Goal: Task Accomplishment & Management: Use online tool/utility

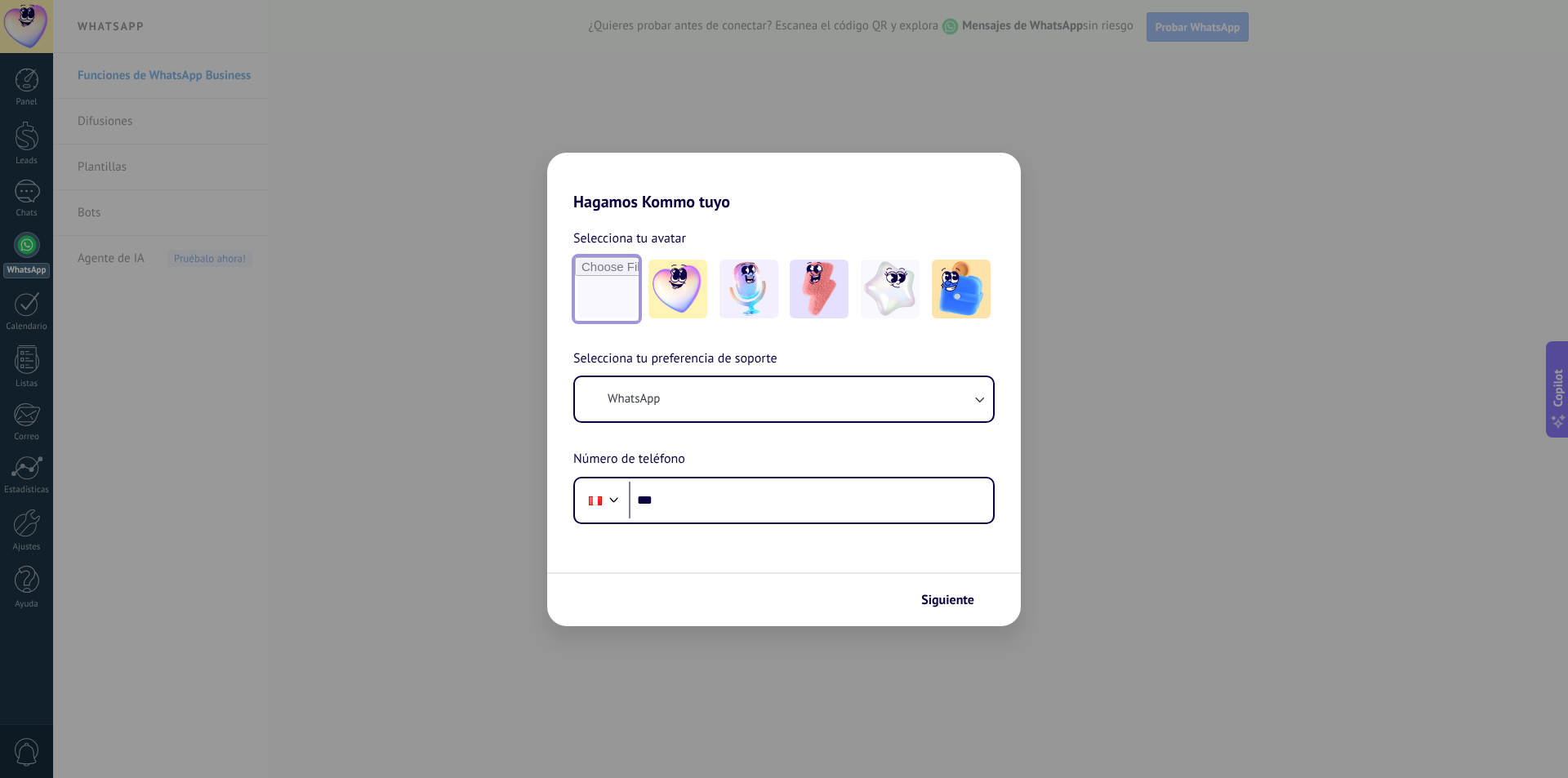
click at [627, 271] on input "file" at bounding box center [607, 289] width 64 height 64
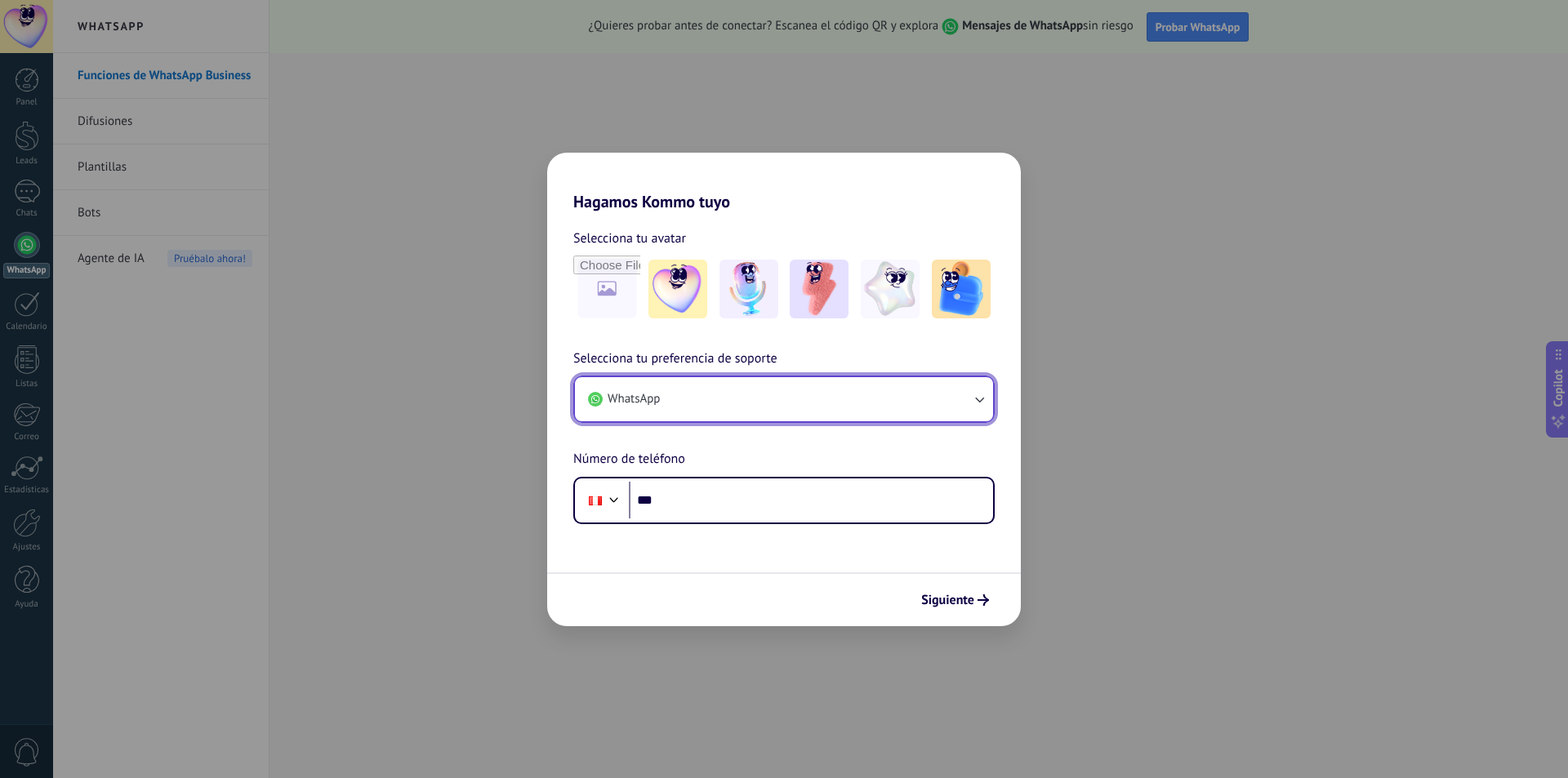
click at [925, 397] on button "WhatsApp" at bounding box center [784, 399] width 418 height 44
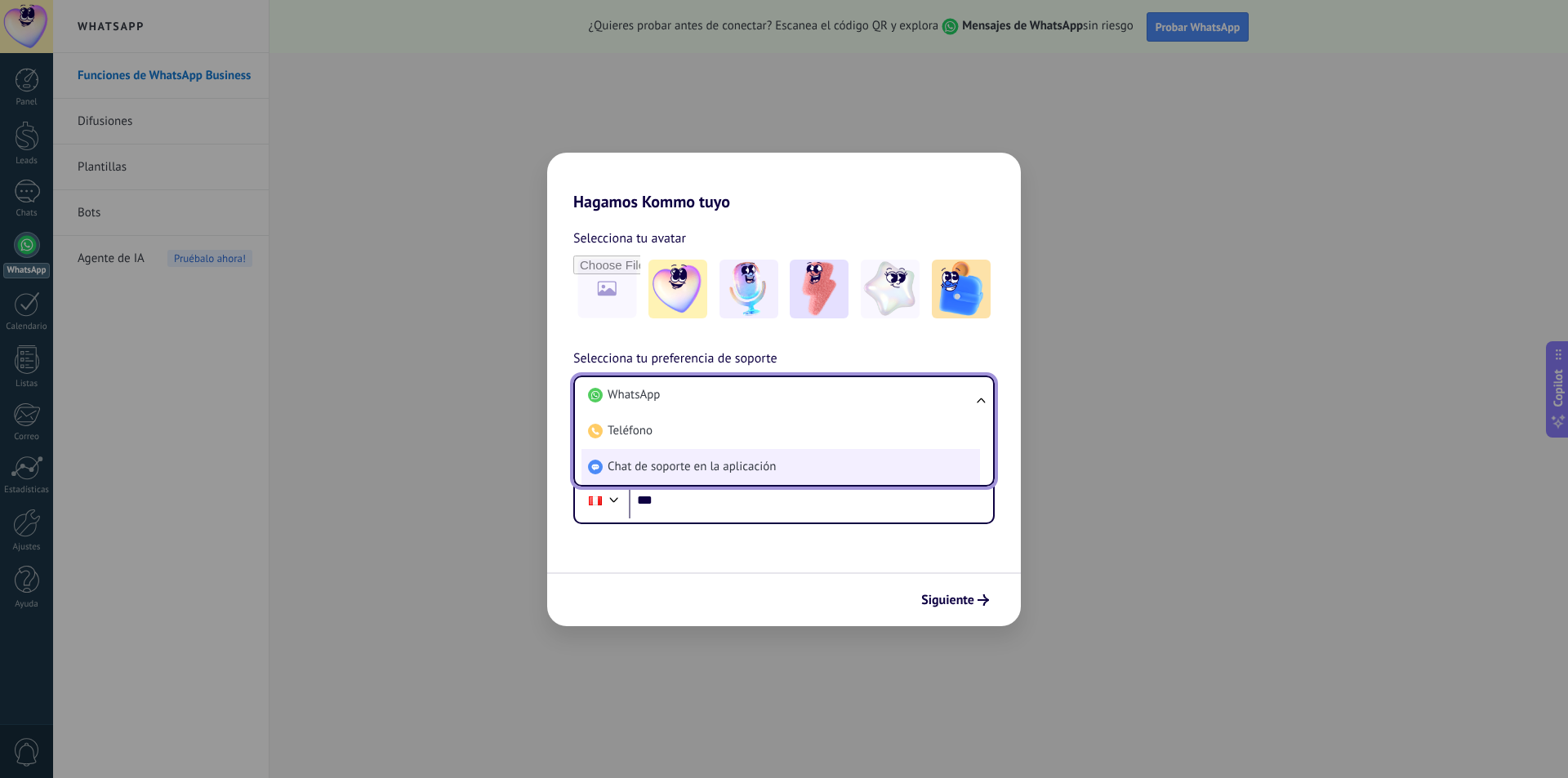
click at [758, 457] on li "Chat de soporte en la aplicación" at bounding box center [781, 467] width 399 height 36
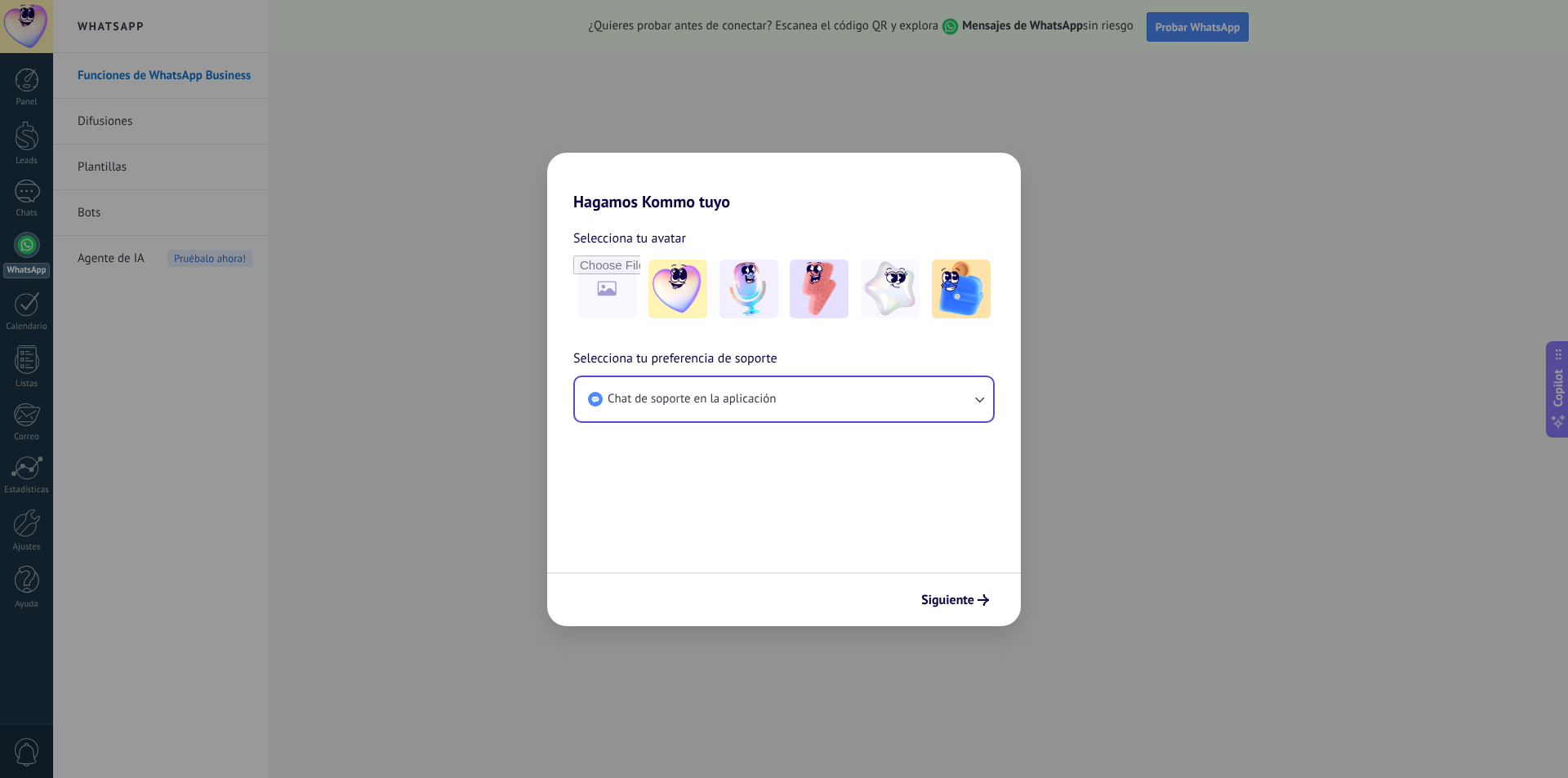
click at [974, 597] on span "Siguiente" at bounding box center [955, 600] width 68 height 11
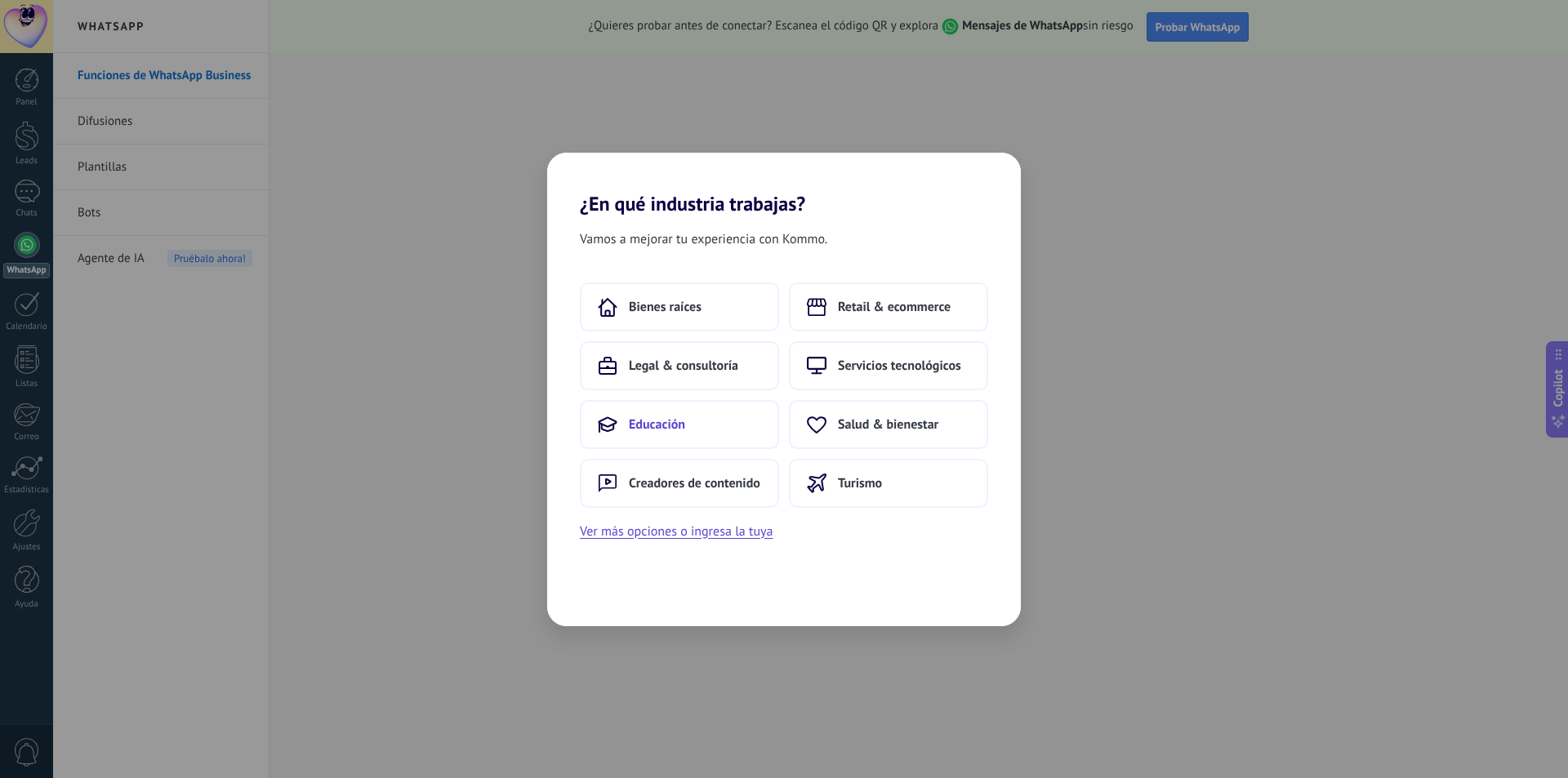
click at [704, 427] on button "Educación" at bounding box center [679, 424] width 199 height 49
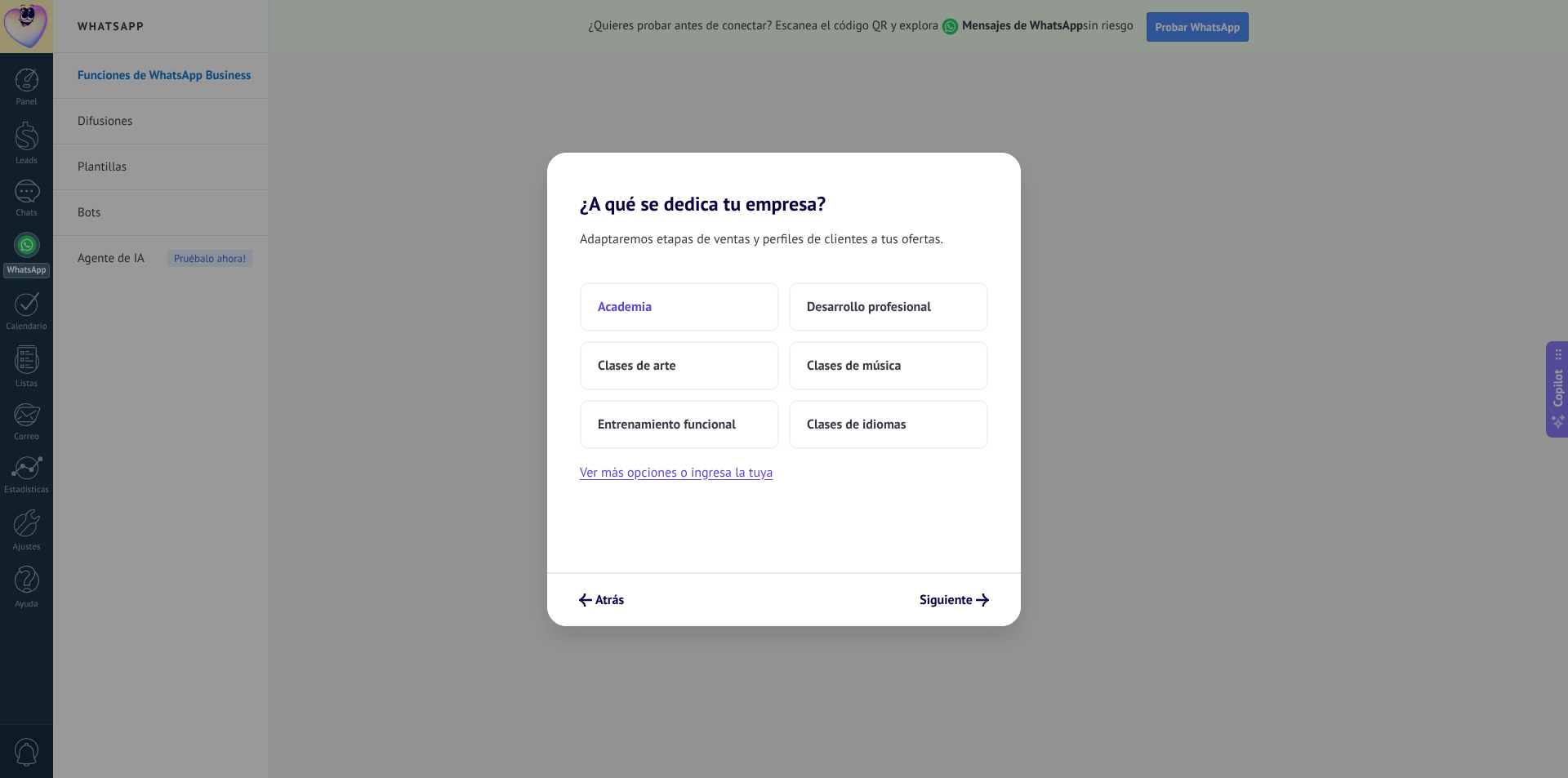
click at [667, 302] on button "Academia" at bounding box center [679, 307] width 199 height 49
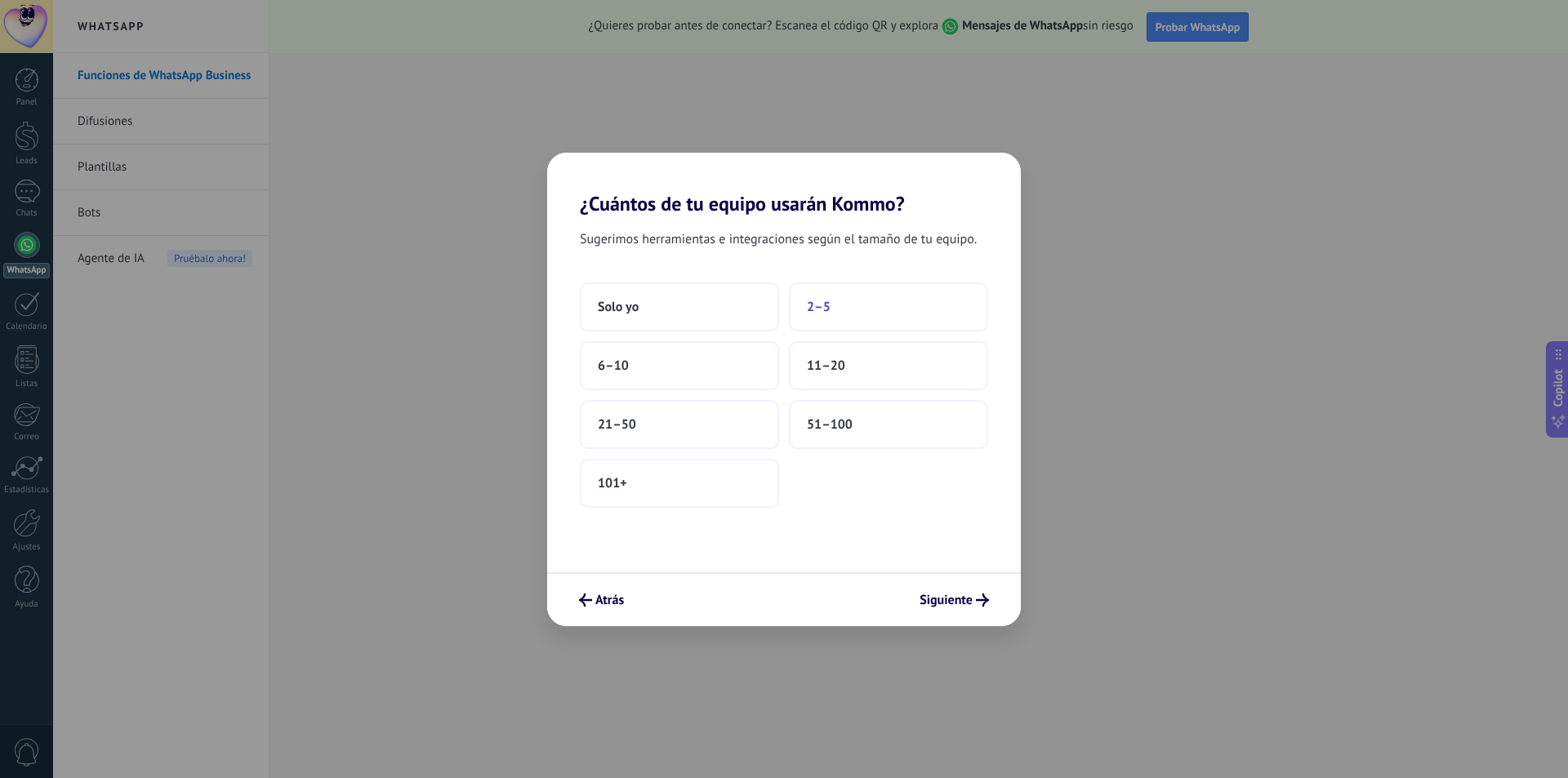
click at [840, 310] on button "2–5" at bounding box center [888, 307] width 199 height 49
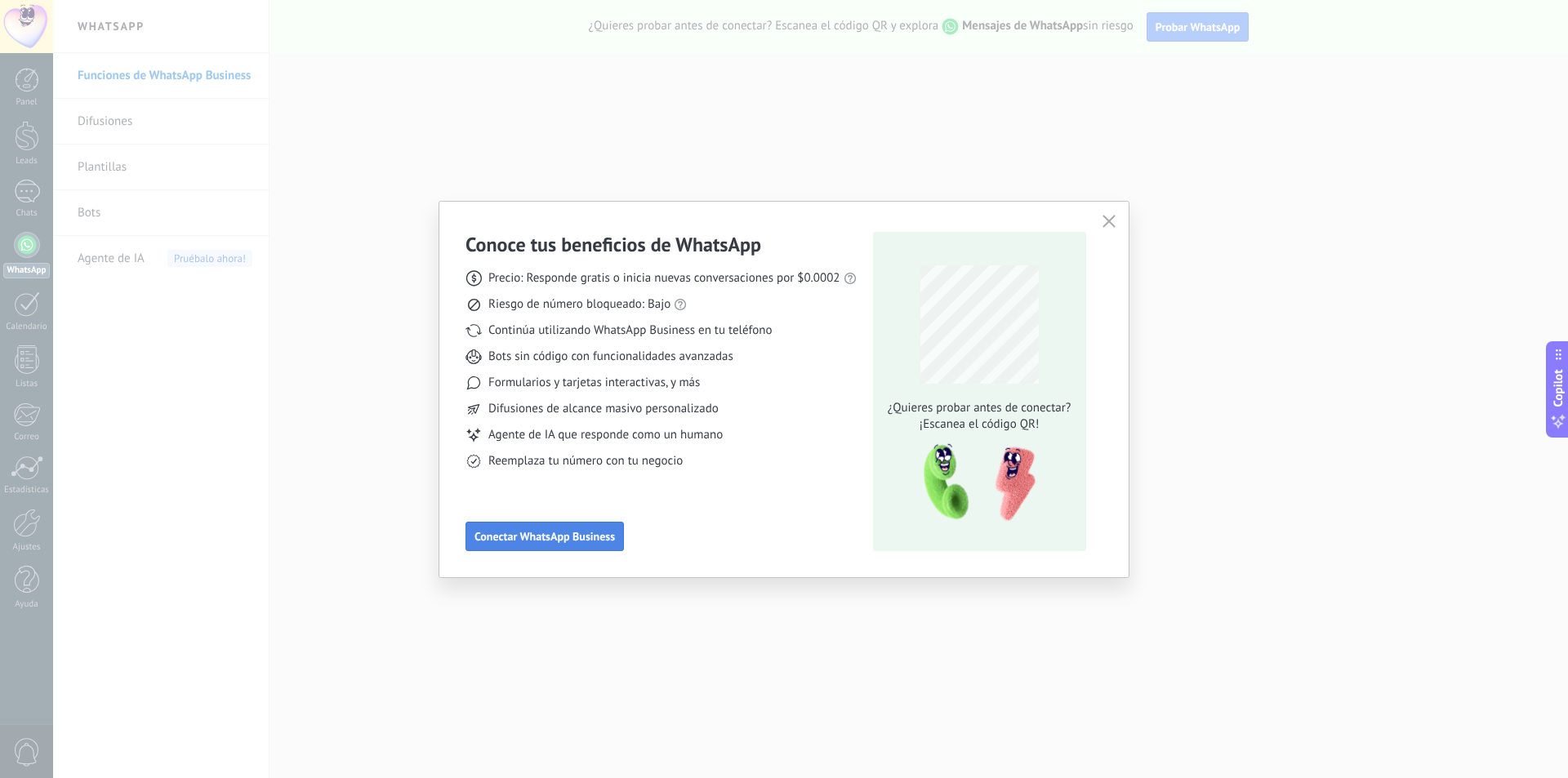
click at [590, 539] on span "Conectar WhatsApp Business" at bounding box center [545, 536] width 140 height 11
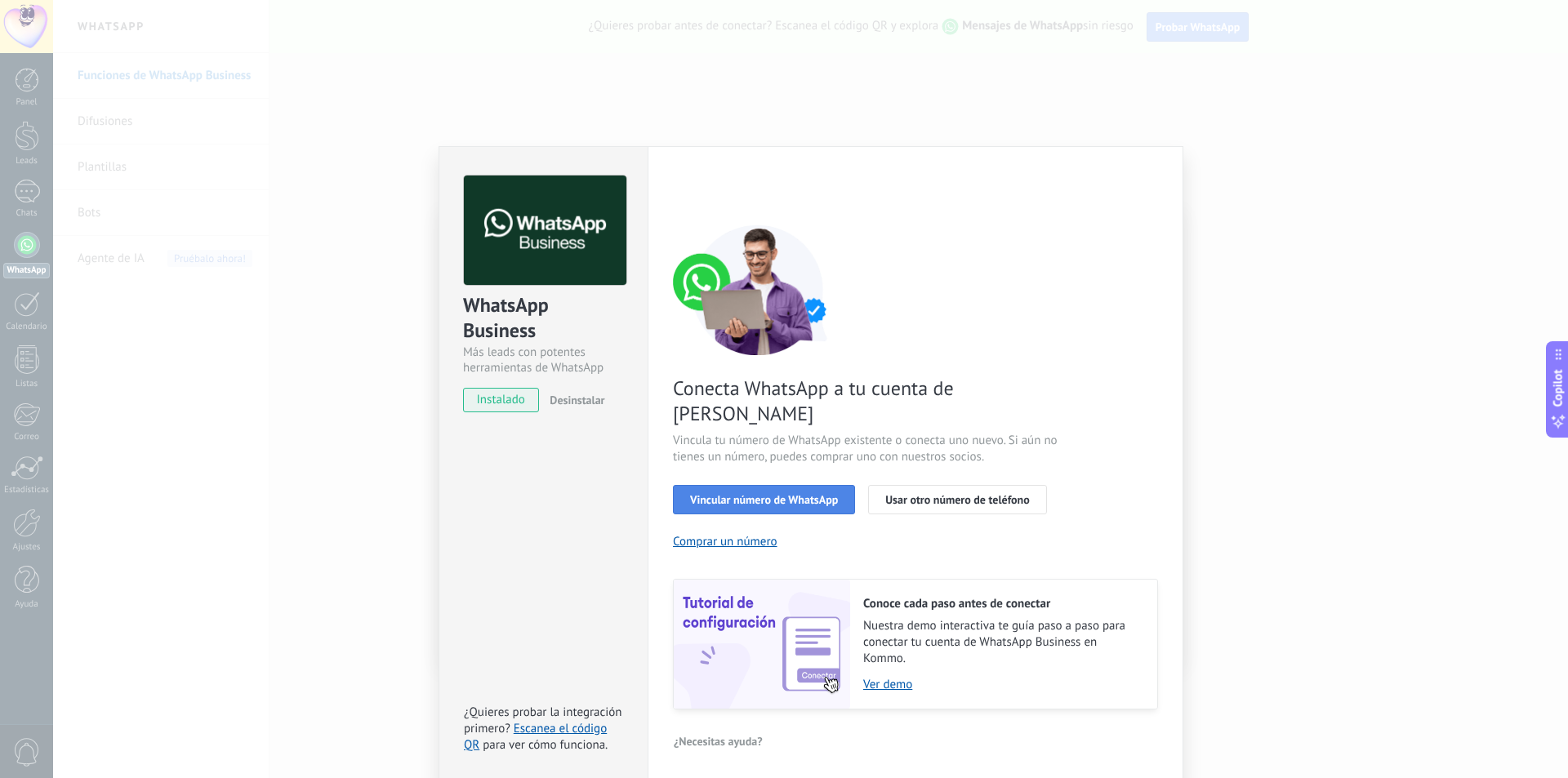
click at [804, 494] on span "Vincular número de WhatsApp" at bounding box center [764, 499] width 148 height 11
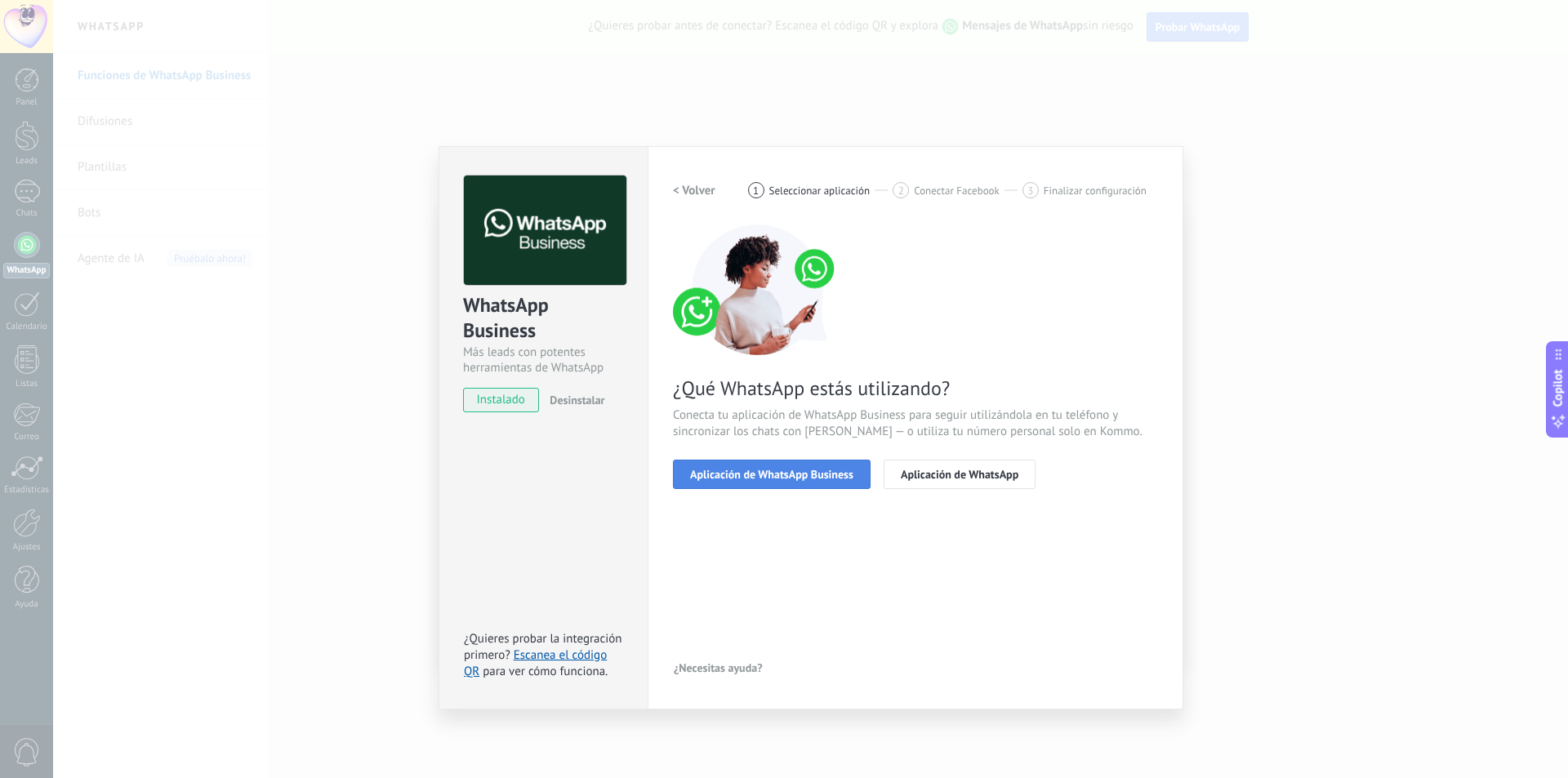
click at [842, 470] on span "Aplicación de WhatsApp Business" at bounding box center [771, 474] width 163 height 11
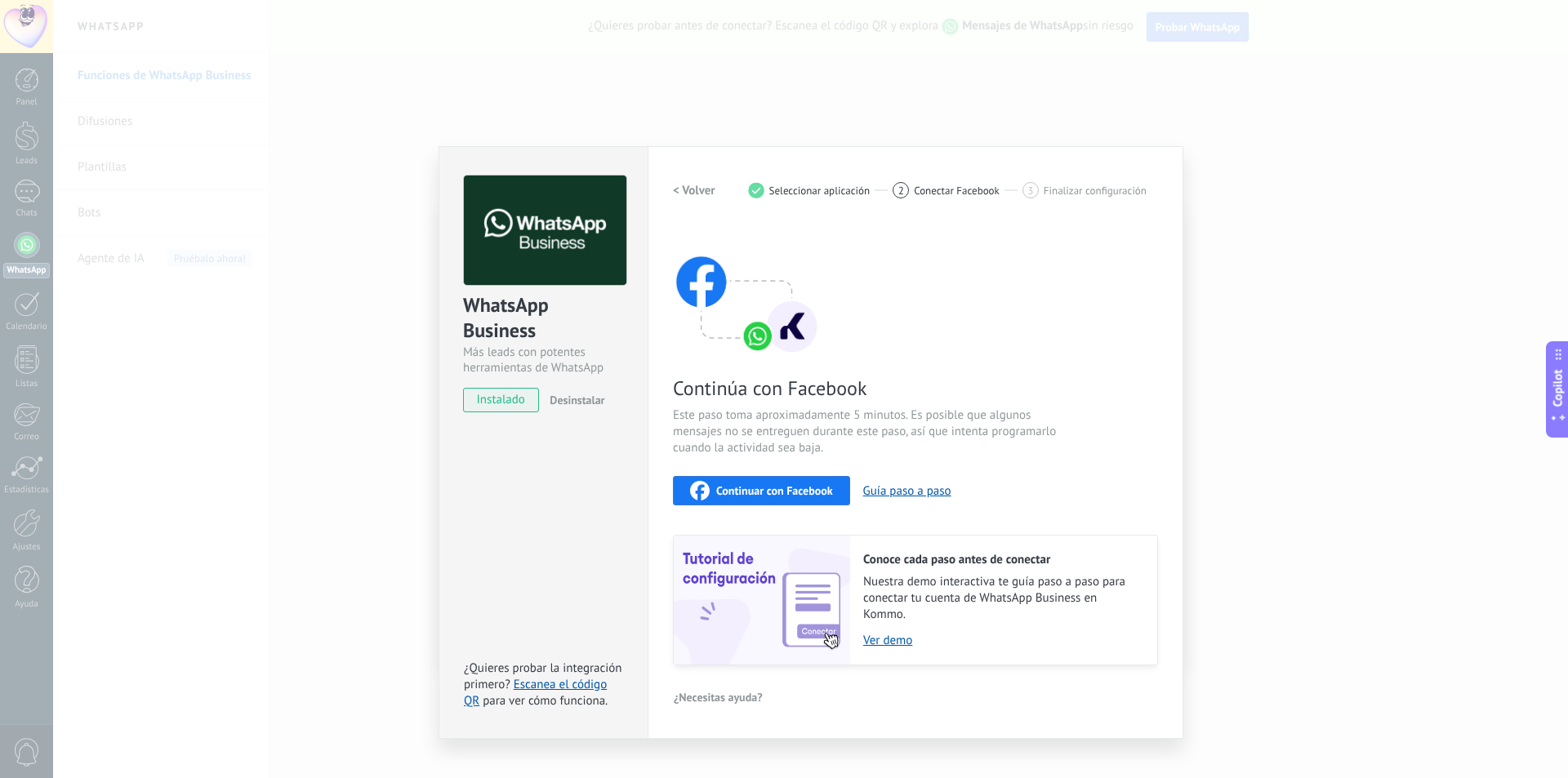
click at [965, 190] on span "Conectar Facebook" at bounding box center [957, 191] width 86 height 12
click at [518, 399] on span "instalado" at bounding box center [501, 400] width 74 height 25
click at [769, 368] on div "Continúa con Facebook Este paso toma aproximadamente 5 minutos. Es posible que …" at bounding box center [915, 445] width 485 height 441
click at [919, 490] on button "Guía paso a paso" at bounding box center [907, 492] width 88 height 16
